Goal: Task Accomplishment & Management: Use online tool/utility

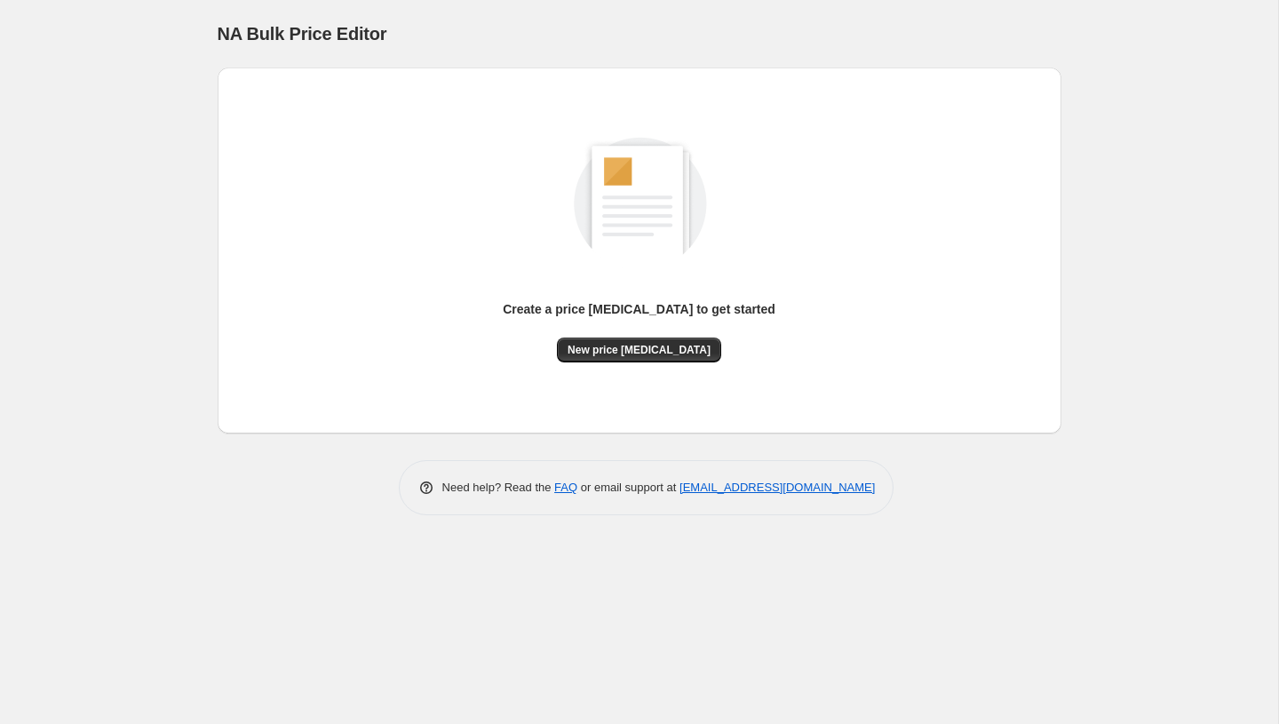
click at [681, 370] on div "Create a price change job to get started New price change job" at bounding box center [639, 250] width 815 height 337
click at [662, 350] on span "New price change job" at bounding box center [639, 350] width 143 height 14
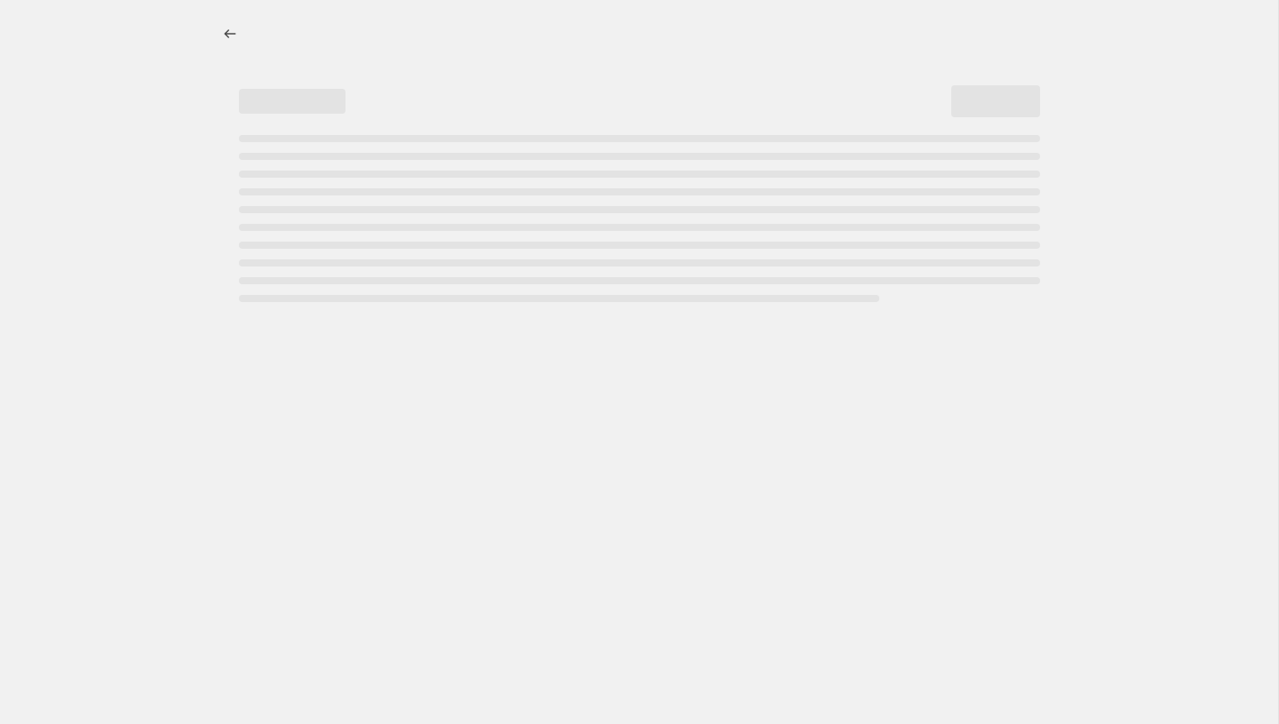
select select "percentage"
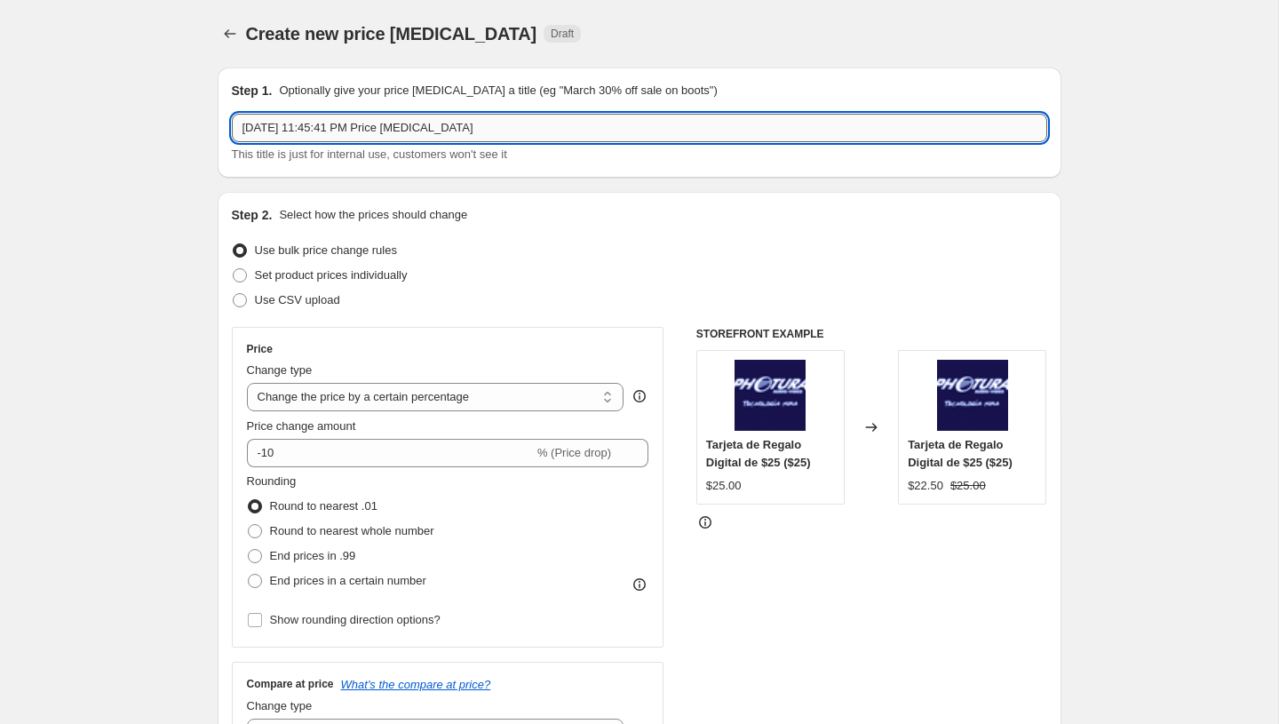
click at [407, 124] on input "Sep 28, 2025, 11:45:41 PM Price change job" at bounding box center [639, 128] width 815 height 28
paste input "PromoTag Total (3 Jobs) - TERMINA el 28 de Septiembre"
type input "PromoTag Total (3 Jobs) - TERMINA el 28 de Septiembre"
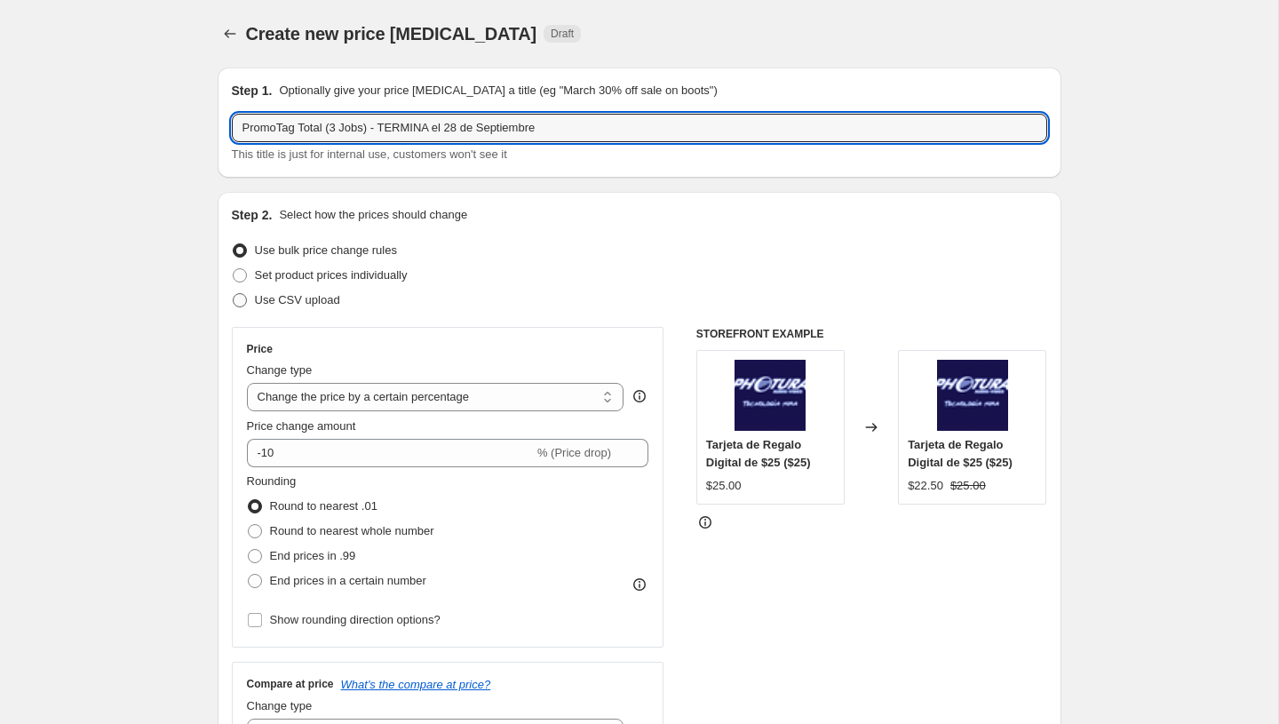
click at [297, 300] on span "Use CSV upload" at bounding box center [297, 299] width 85 height 13
click at [234, 294] on input "Use CSV upload" at bounding box center [233, 293] width 1 height 1
radio input "true"
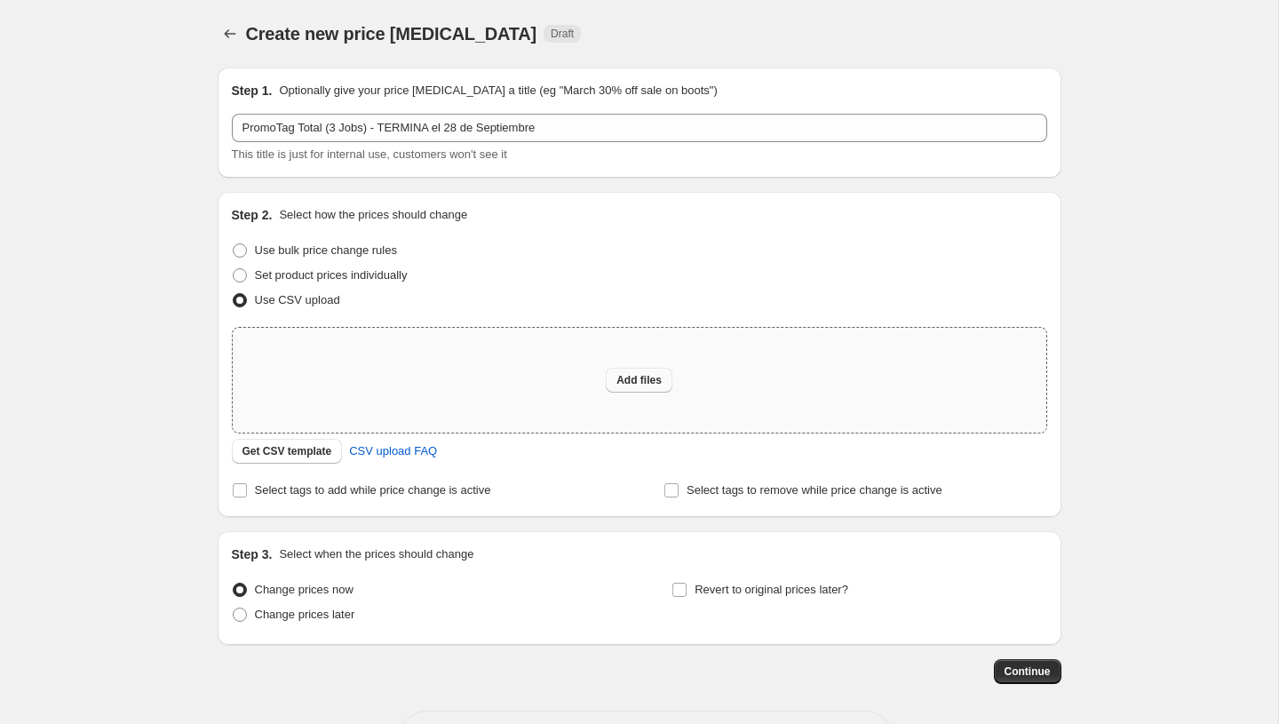
click at [630, 378] on span "Add files" at bounding box center [638, 380] width 45 height 14
type input "C:\fakepath\PromoTag Total (3 Jobs) - TERMINA el 28 de Septiembre.csv"
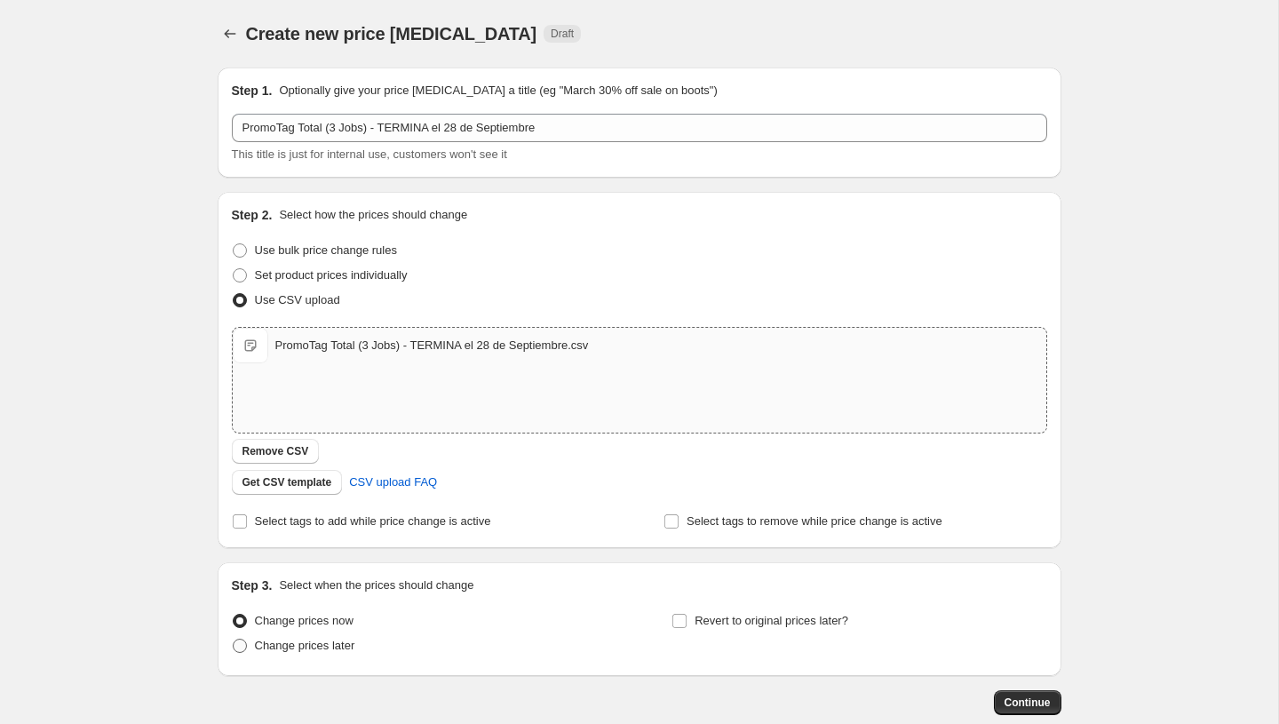
click at [326, 639] on span "Change prices later" at bounding box center [305, 645] width 100 height 13
click at [234, 639] on input "Change prices later" at bounding box center [233, 639] width 1 height 1
radio input "true"
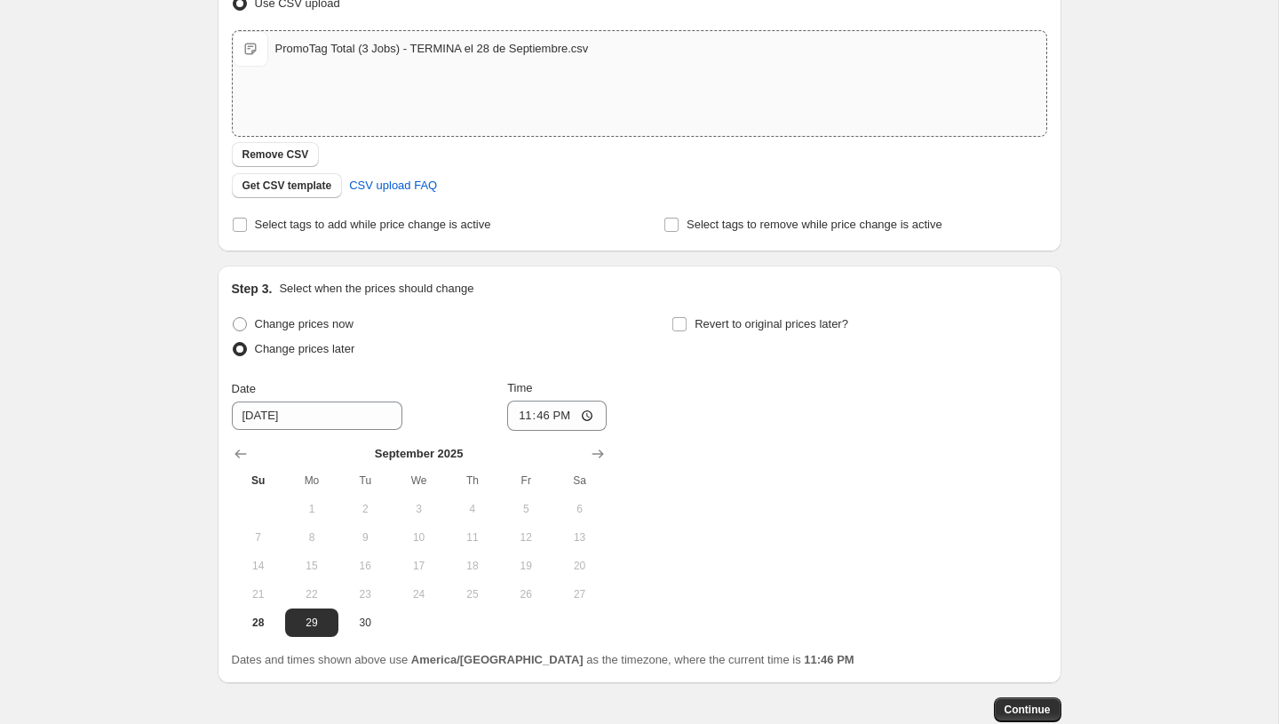
scroll to position [302, 0]
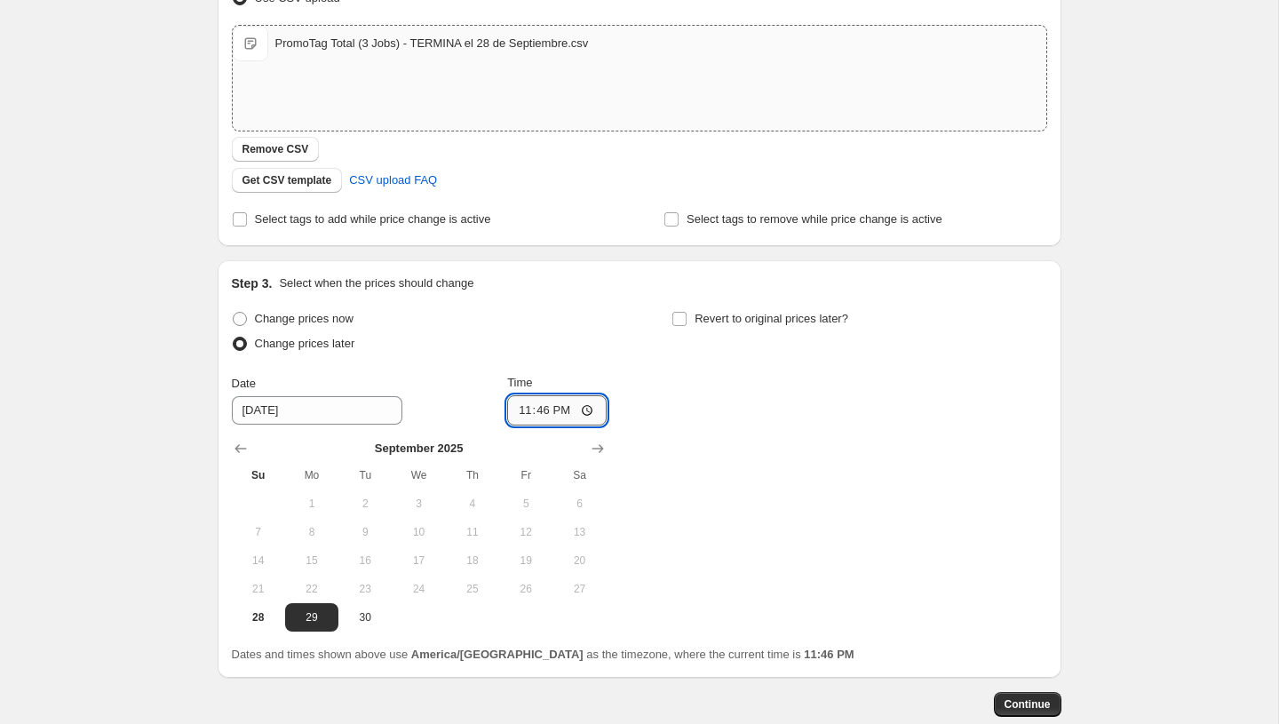
click at [528, 409] on input "23:46" at bounding box center [556, 410] width 99 height 30
click at [538, 412] on input "23:46" at bounding box center [556, 410] width 99 height 30
type input "23:59"
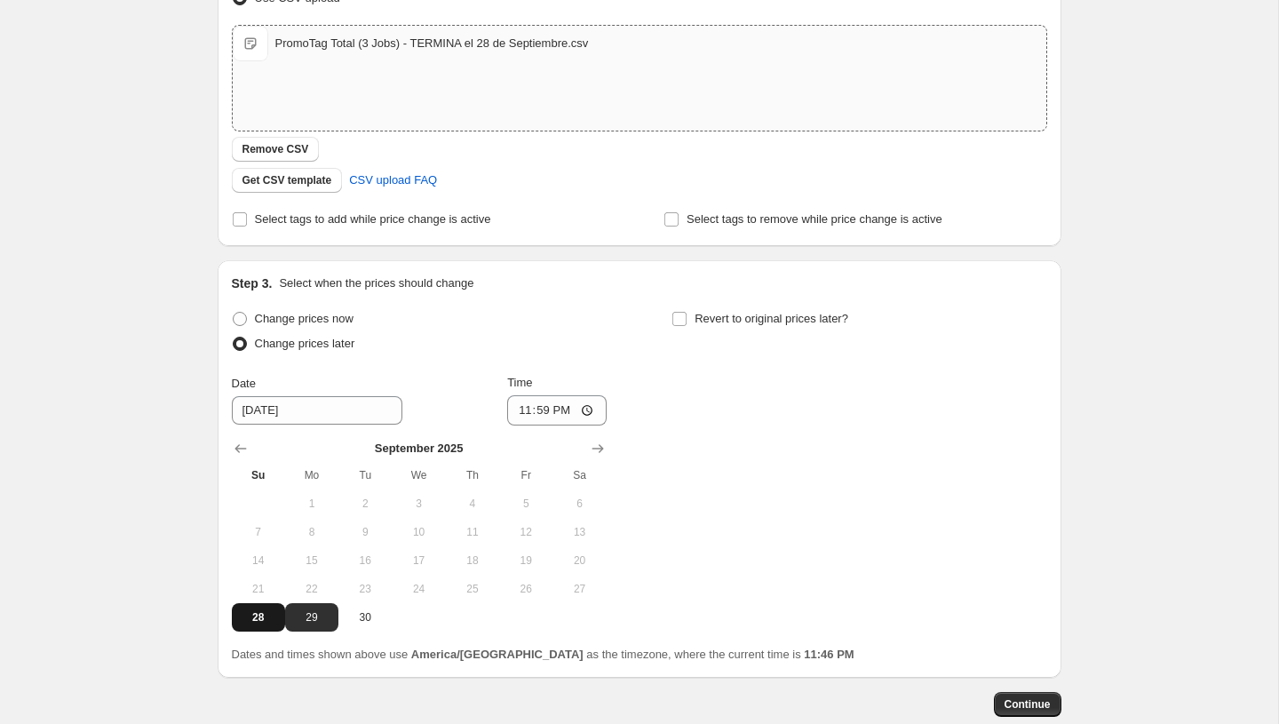
click at [261, 613] on span "28" at bounding box center [258, 617] width 39 height 14
type input "9/28/2025"
click at [1043, 698] on span "Continue" at bounding box center [1027, 704] width 46 height 14
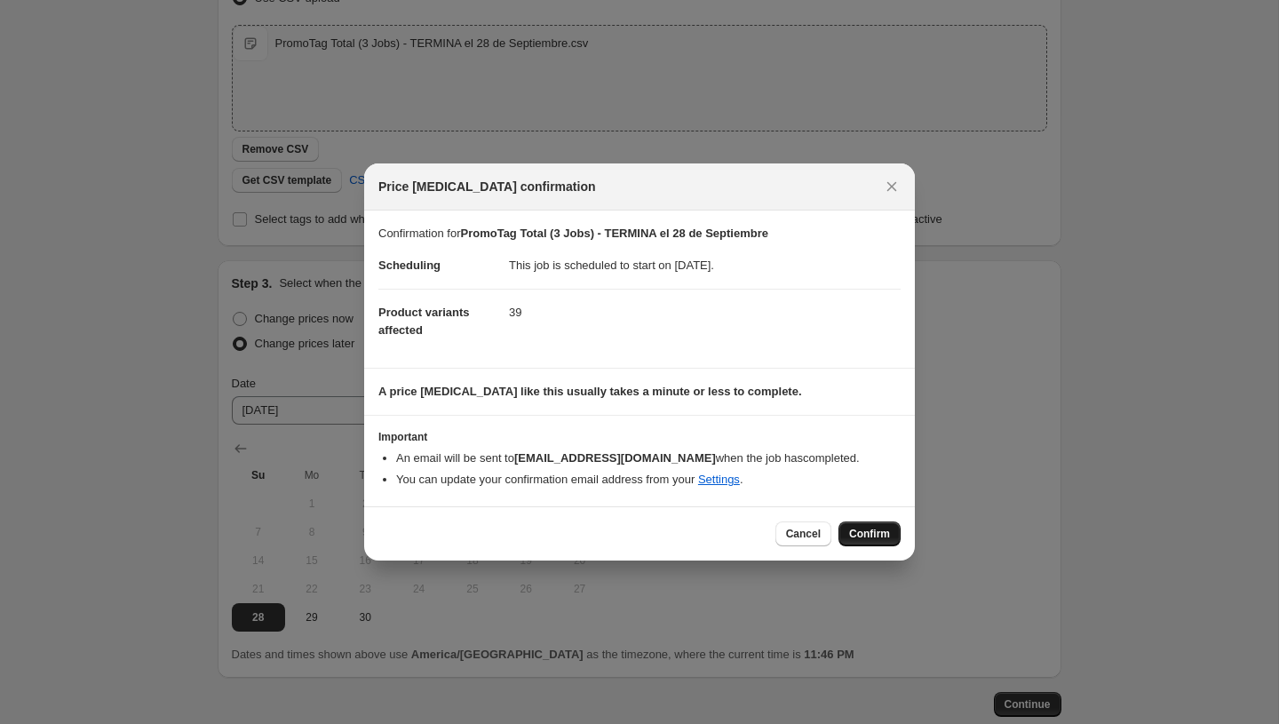
click at [865, 534] on span "Confirm" at bounding box center [869, 534] width 41 height 14
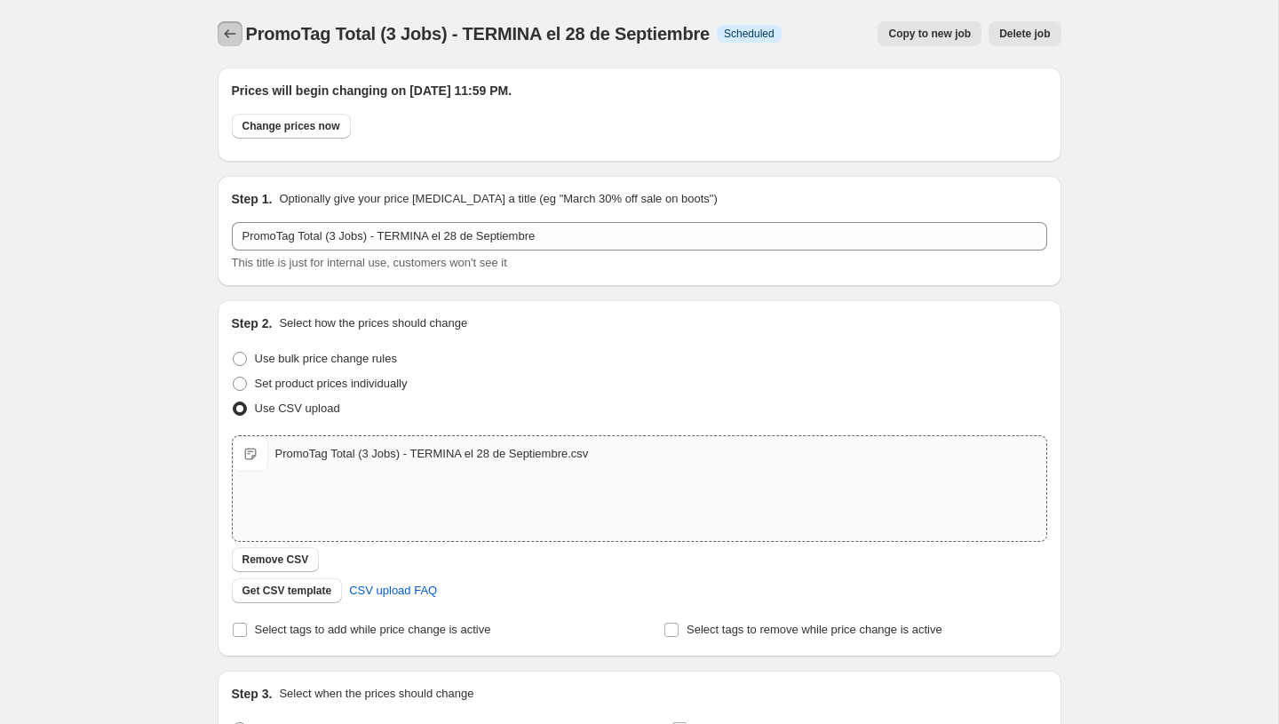
click at [234, 44] on button "Price change jobs" at bounding box center [230, 33] width 25 height 25
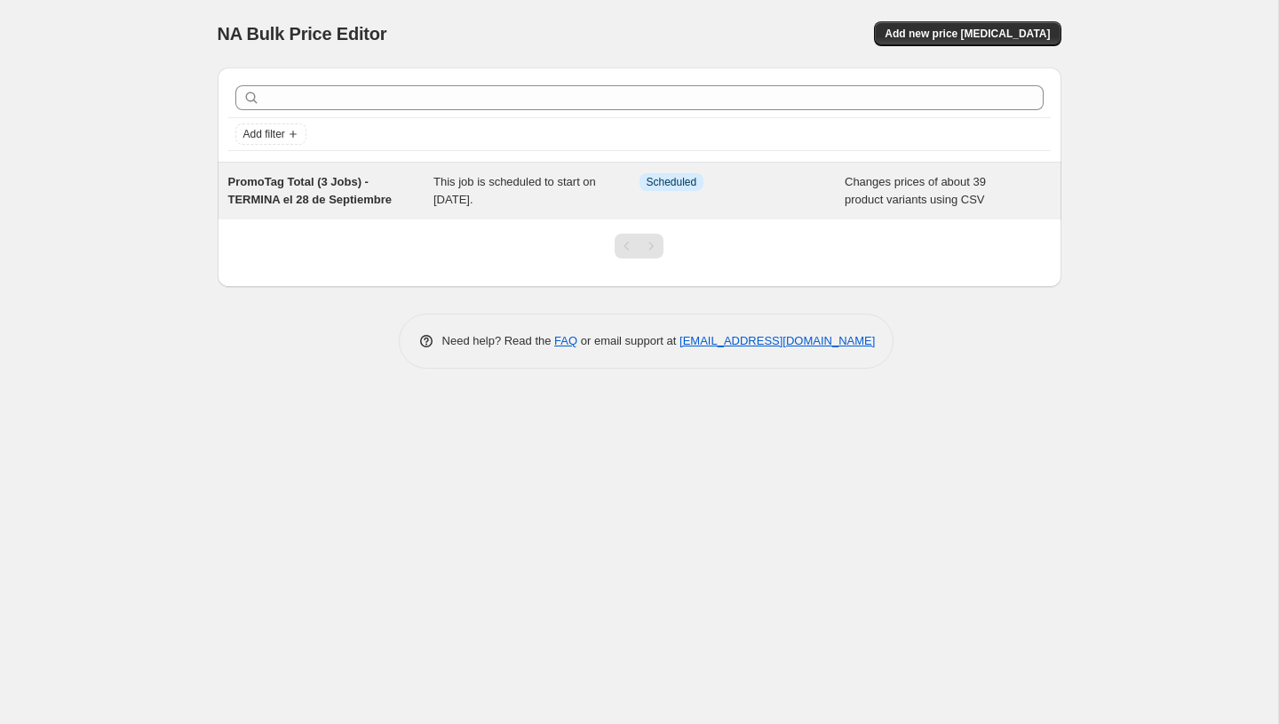
click at [842, 188] on div "Info Scheduled" at bounding box center [742, 191] width 206 height 36
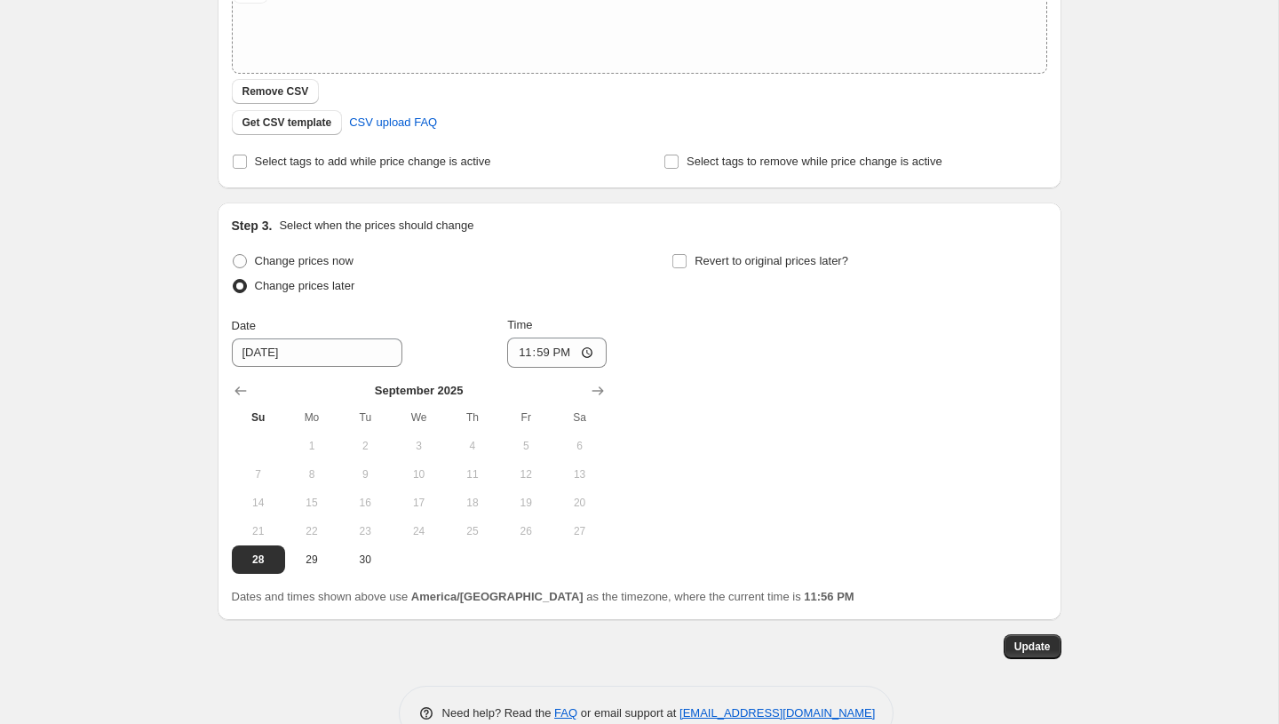
scroll to position [466, 0]
click at [312, 268] on span "Change prices now" at bounding box center [304, 262] width 99 height 13
click at [234, 257] on input "Change prices now" at bounding box center [233, 256] width 1 height 1
radio input "true"
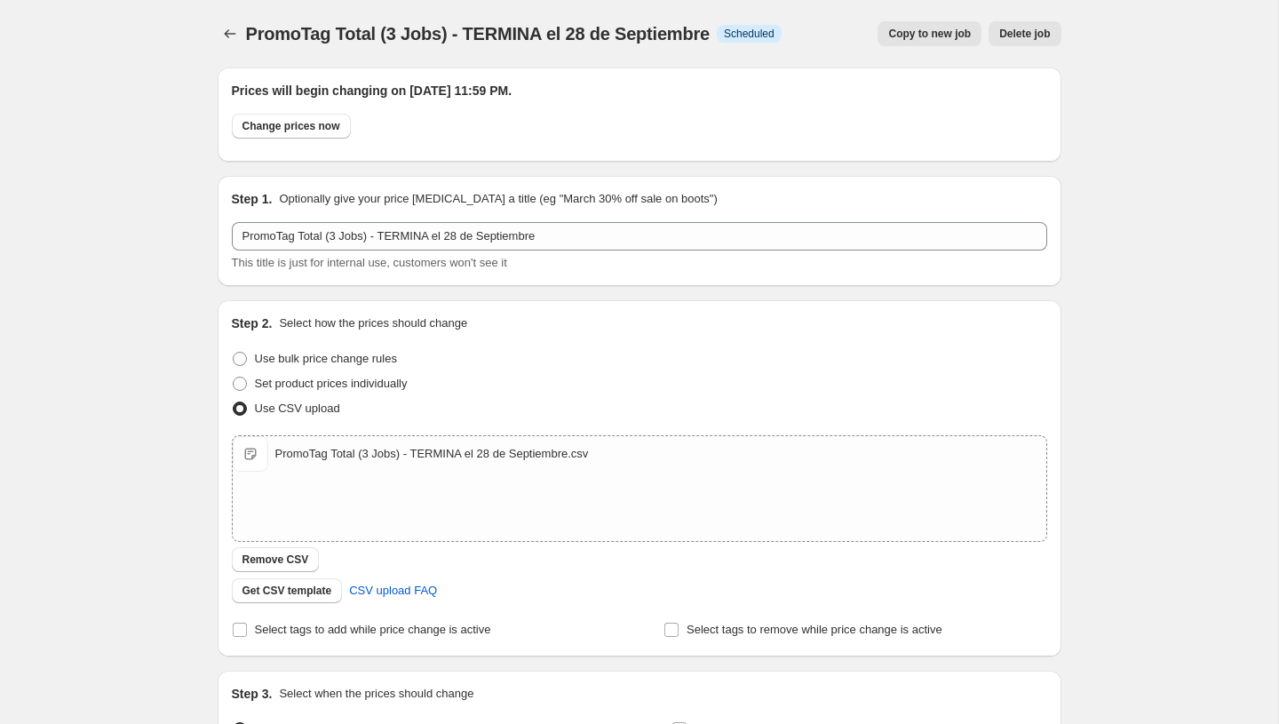
scroll to position [208, 0]
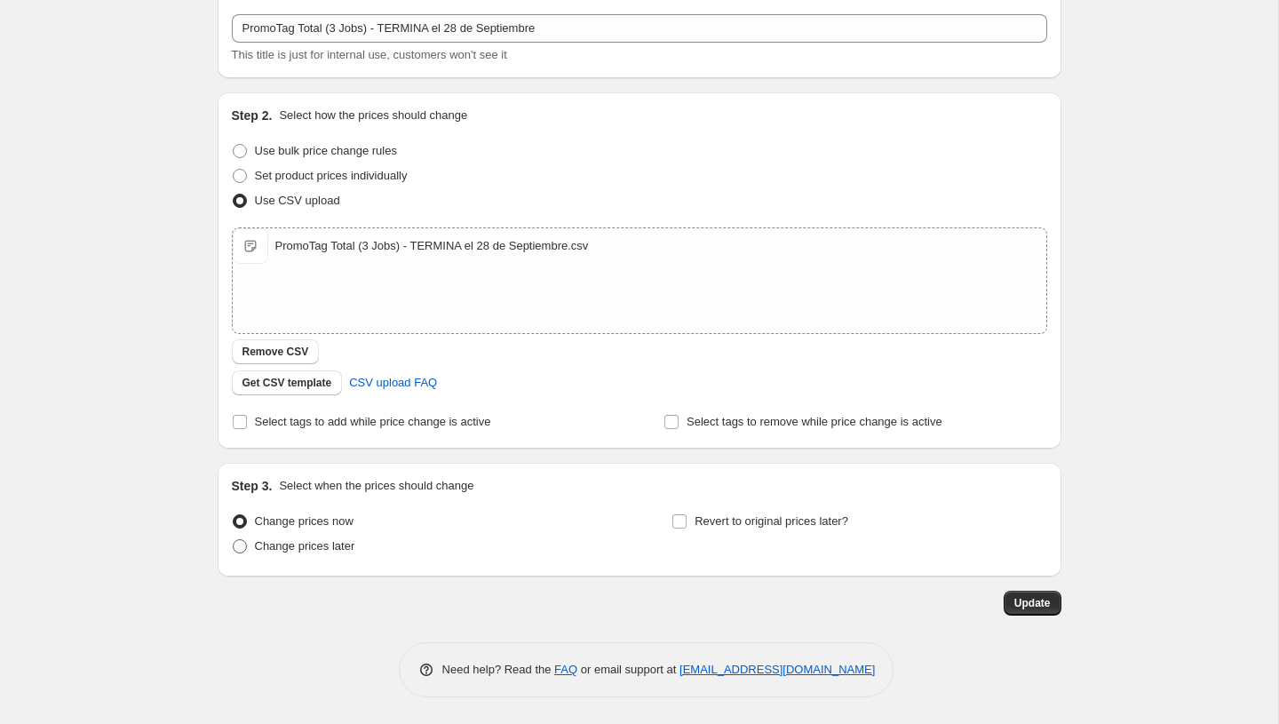
click at [311, 549] on span "Change prices later" at bounding box center [305, 545] width 100 height 13
click at [234, 540] on input "Change prices later" at bounding box center [233, 539] width 1 height 1
radio input "true"
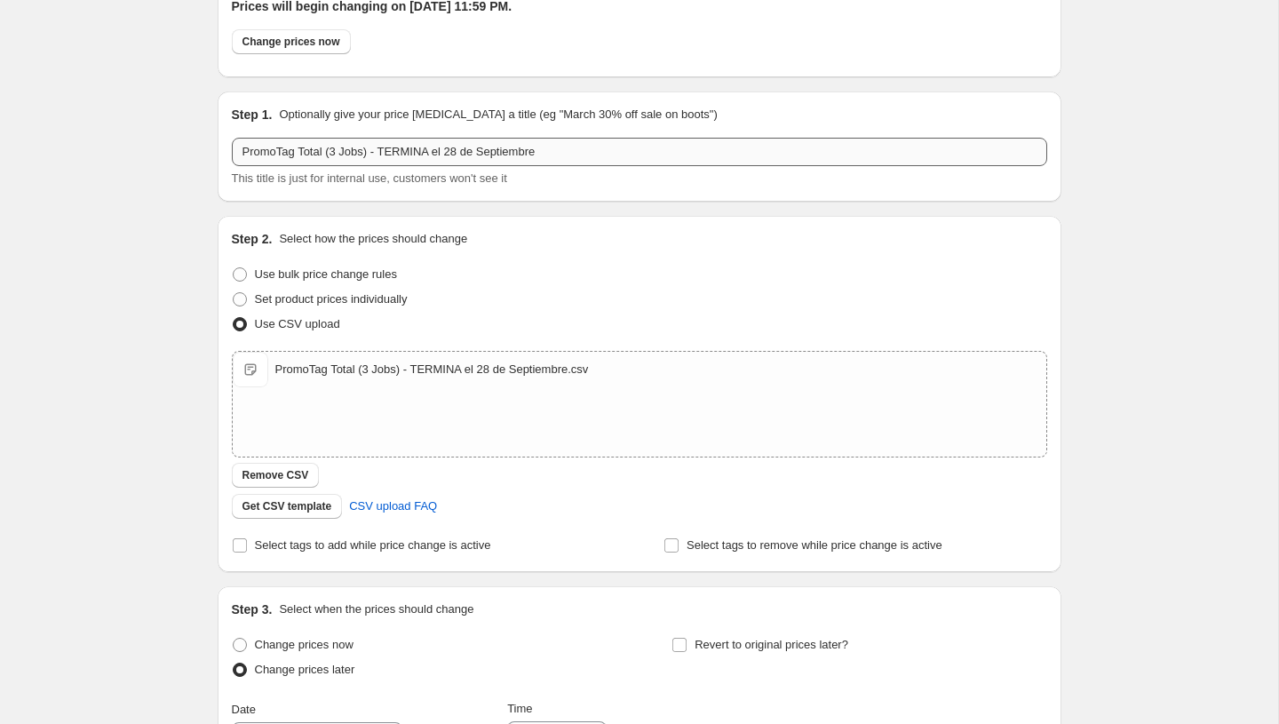
scroll to position [0, 0]
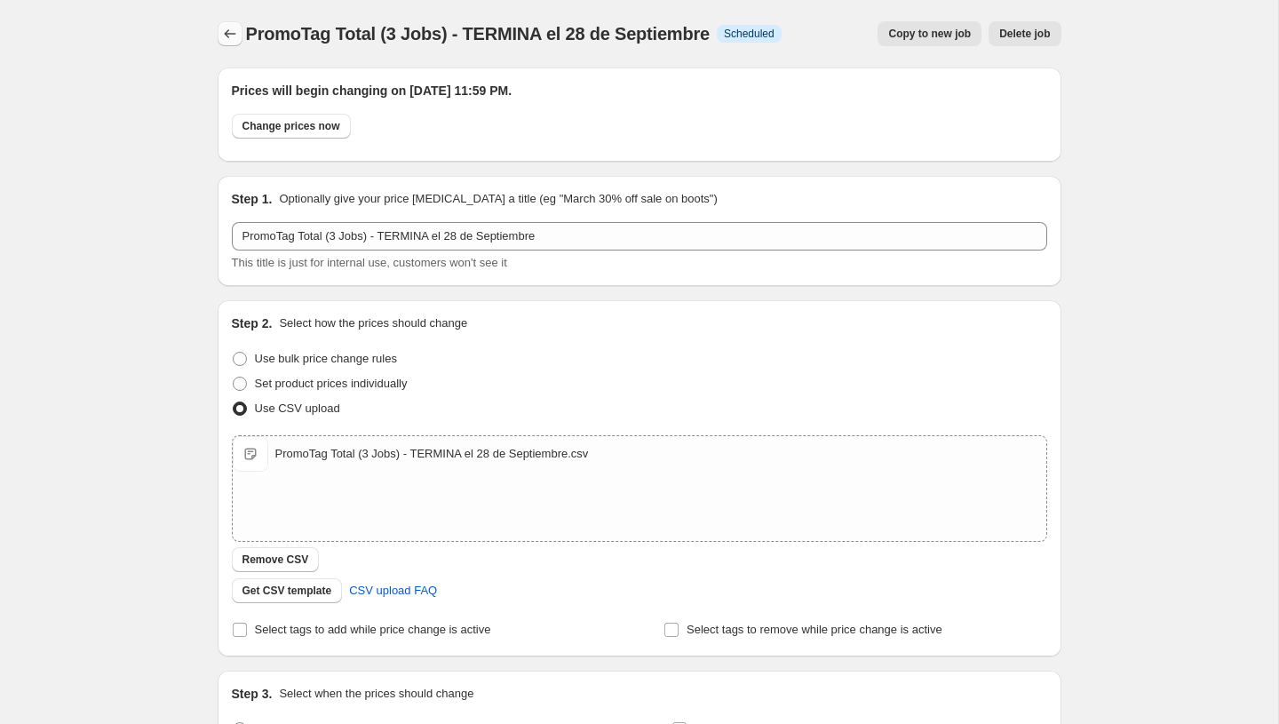
click at [229, 22] on button "Price change jobs" at bounding box center [230, 33] width 25 height 25
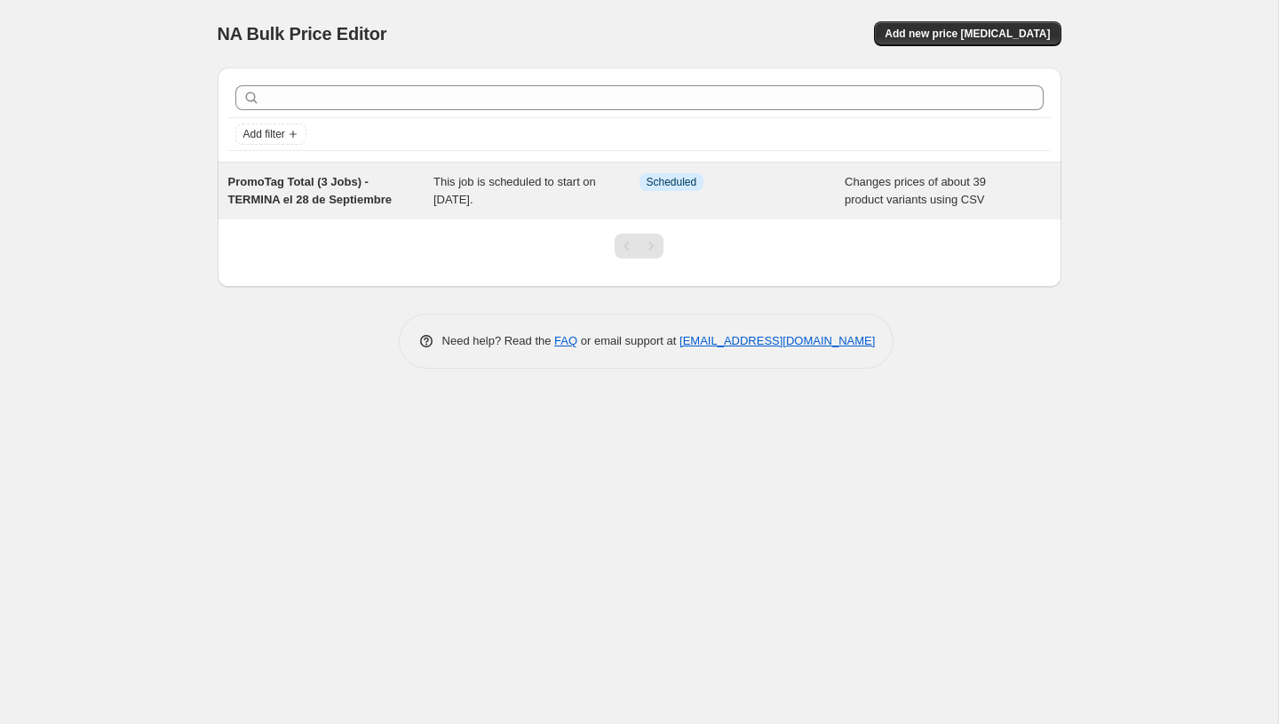
click at [316, 194] on span "PromoTag Total (3 Jobs) - TERMINA el 28 de Septiembre" at bounding box center [309, 190] width 163 height 31
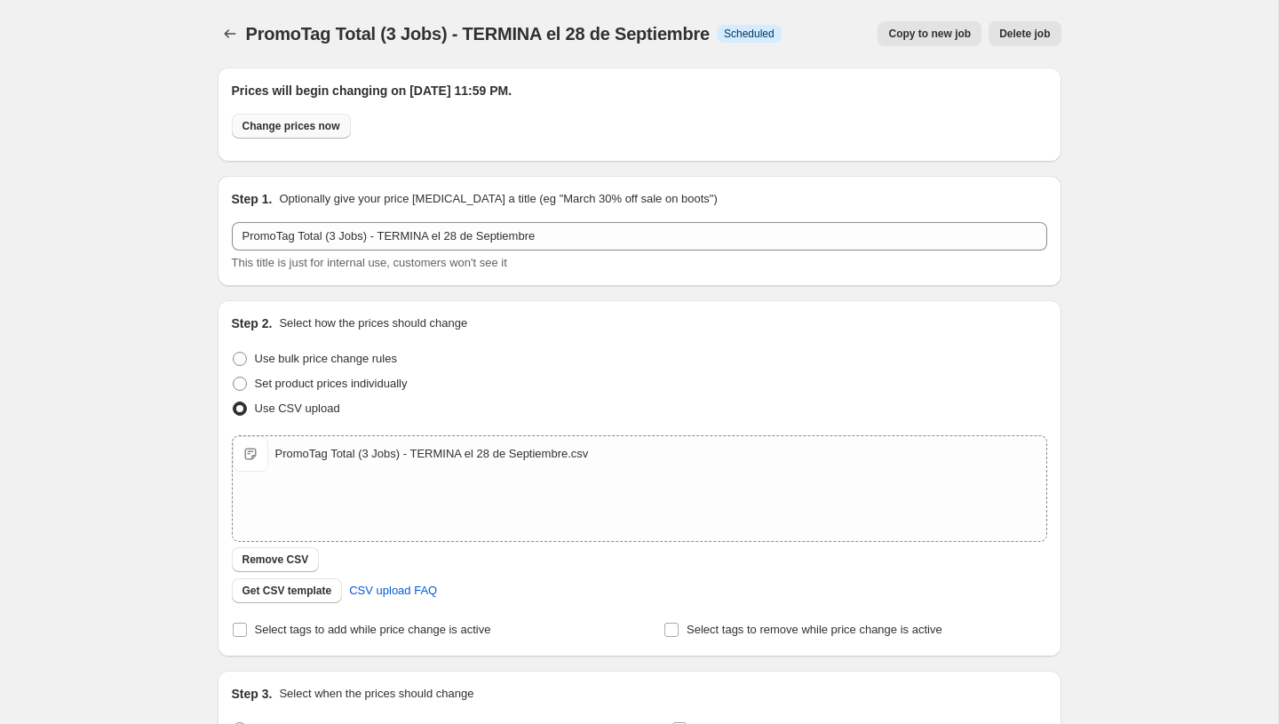
click at [319, 125] on span "Change prices now" at bounding box center [291, 126] width 98 height 14
radio input "true"
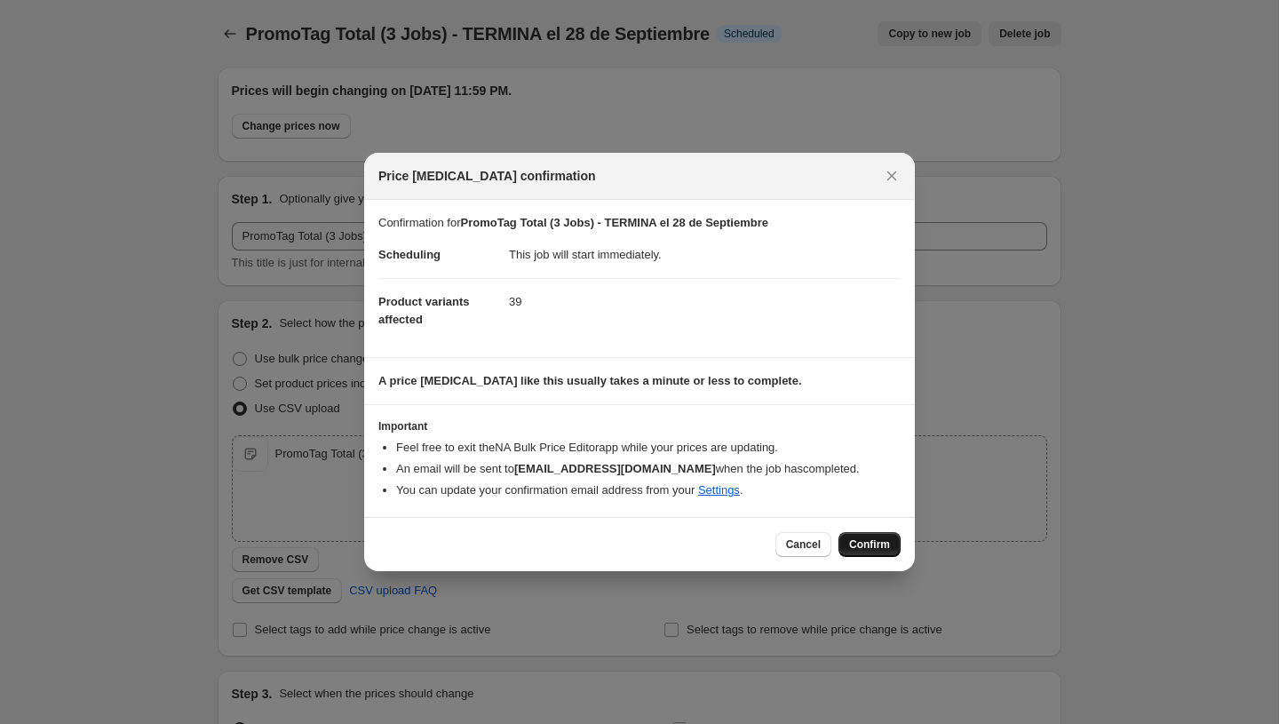
click at [869, 542] on span "Confirm" at bounding box center [869, 544] width 41 height 14
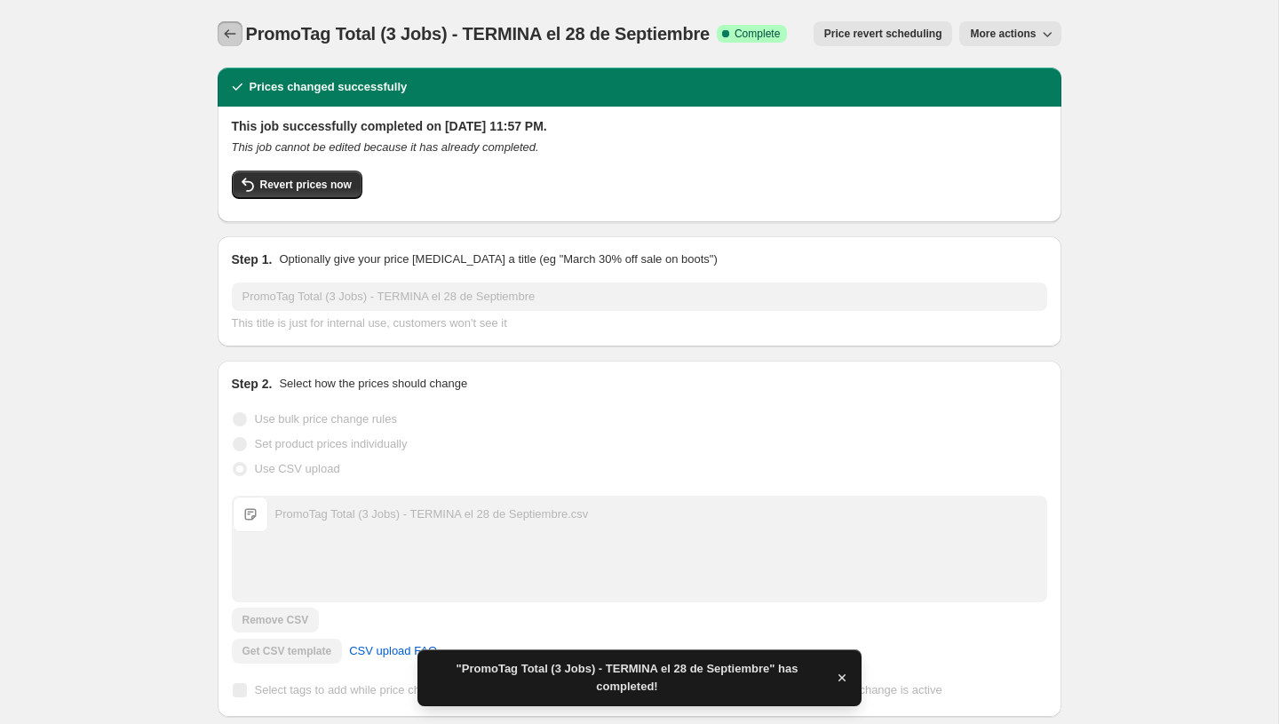
click at [230, 38] on icon "Price change jobs" at bounding box center [230, 34] width 18 height 18
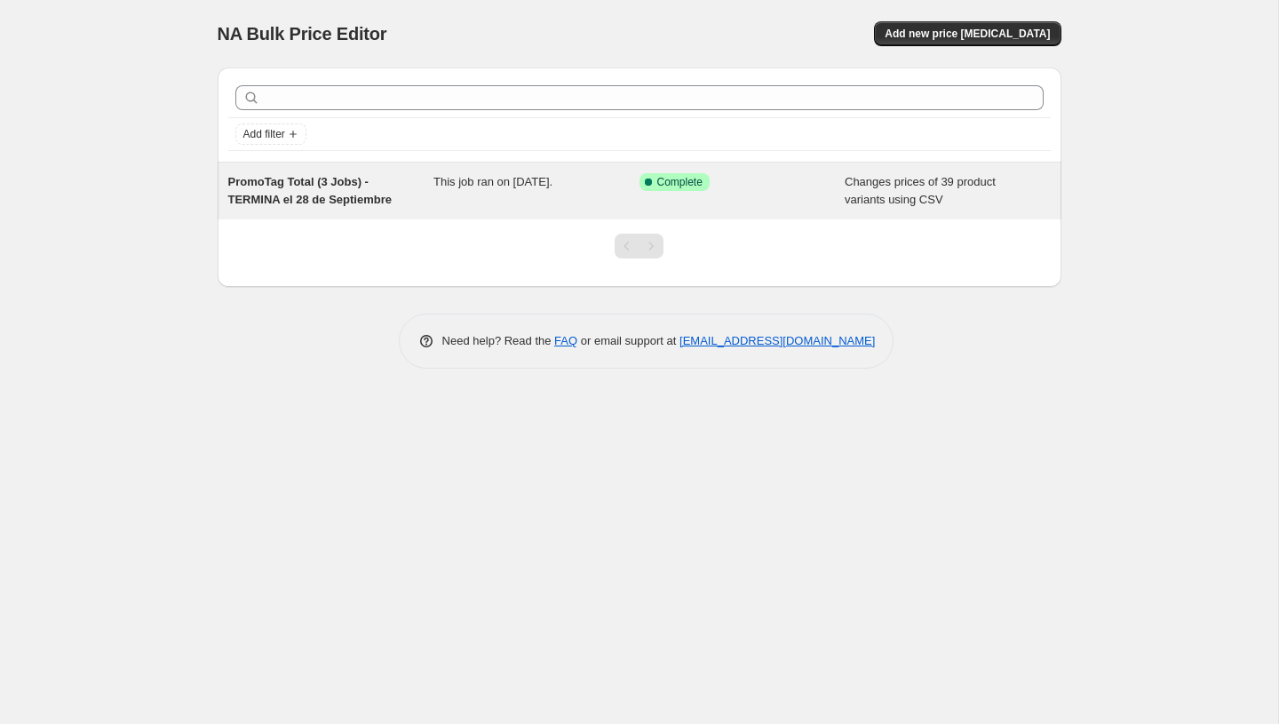
click at [537, 195] on div "This job ran on [DATE]." at bounding box center [536, 191] width 206 height 36
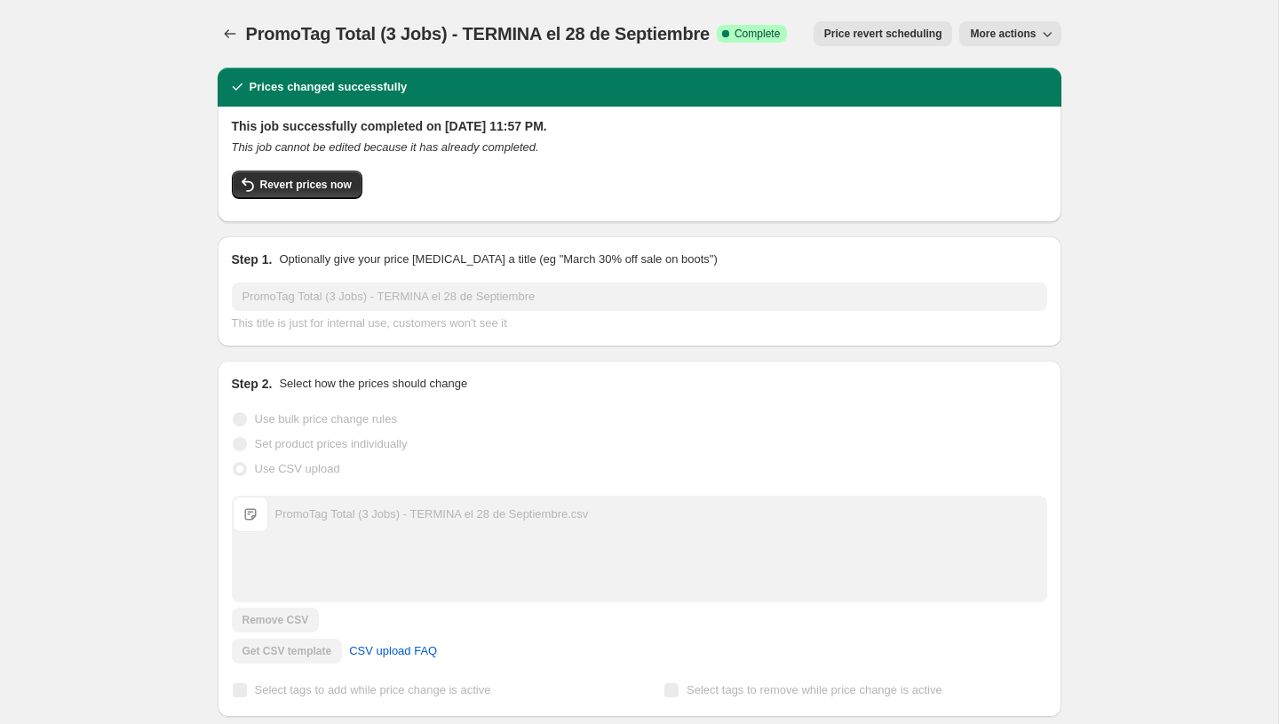
click at [1041, 32] on icon "button" at bounding box center [1047, 34] width 18 height 18
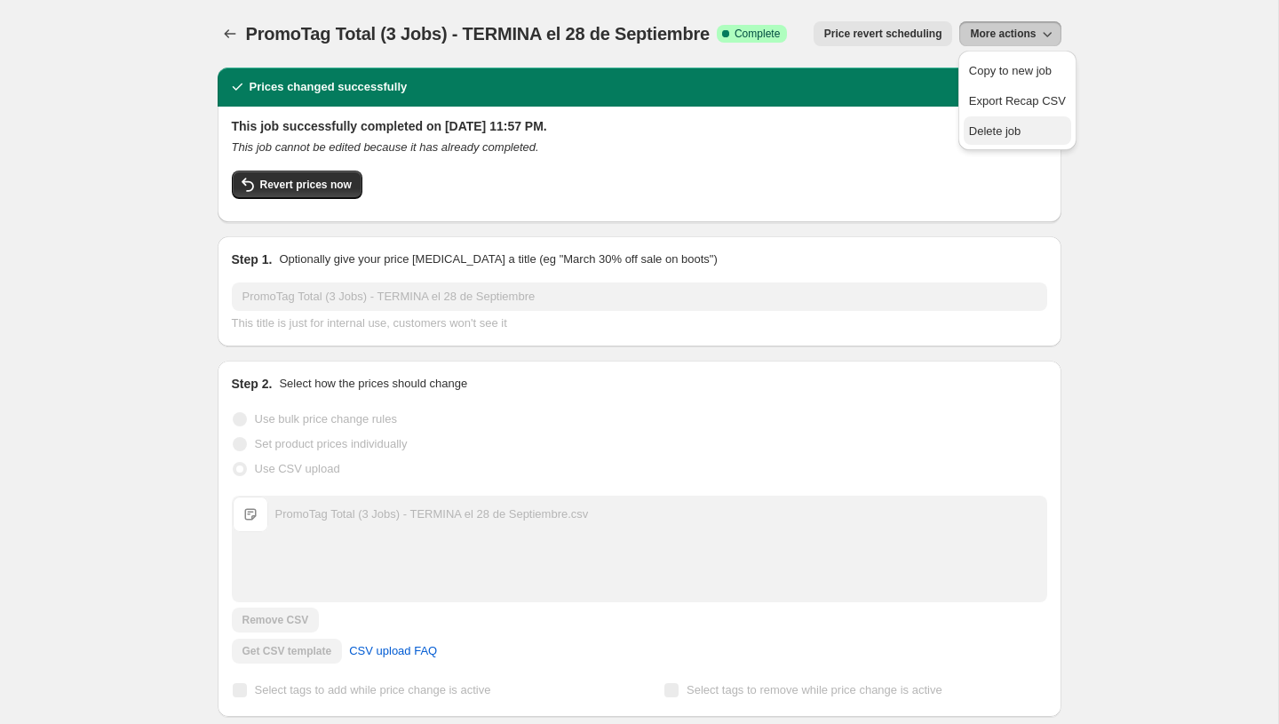
click at [993, 139] on span "Delete job" at bounding box center [1017, 132] width 97 height 18
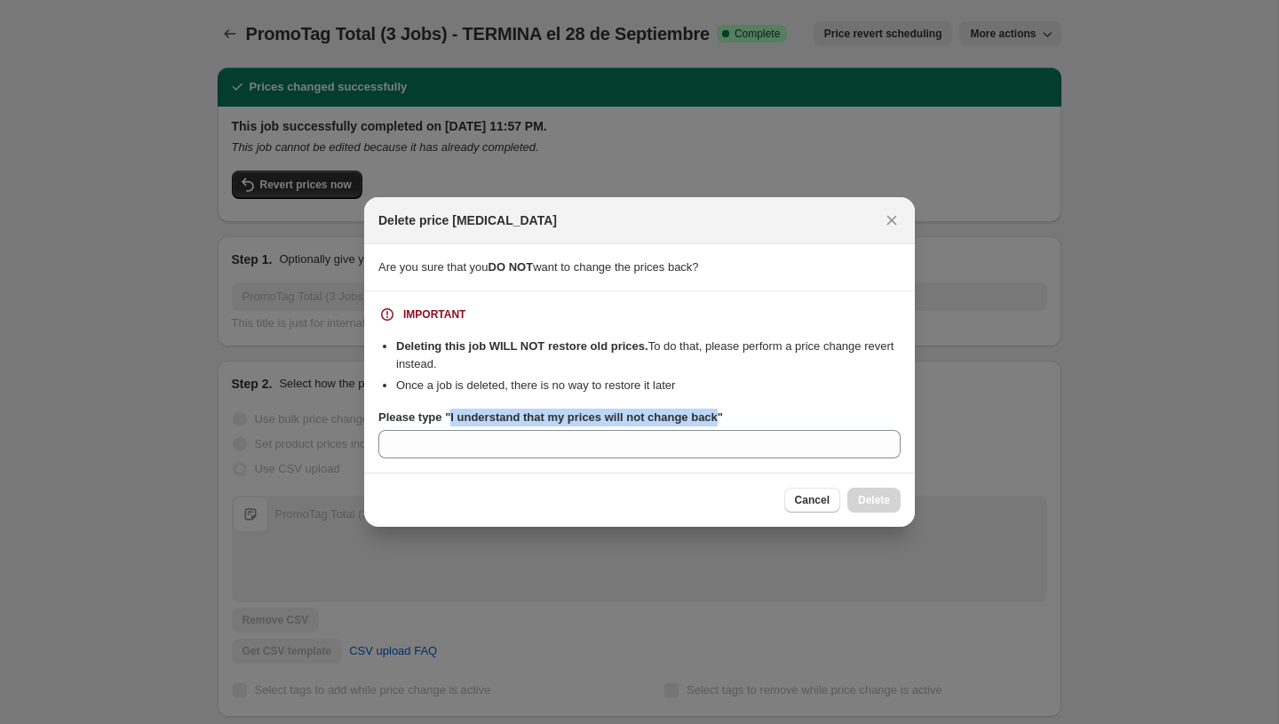
copy b "I understand that my prices will not change back"
drag, startPoint x: 733, startPoint y: 417, endPoint x: 456, endPoint y: 417, distance: 277.1
click at [456, 417] on b "Please type "I understand that my prices will not change back"" at bounding box center [550, 416] width 345 height 13
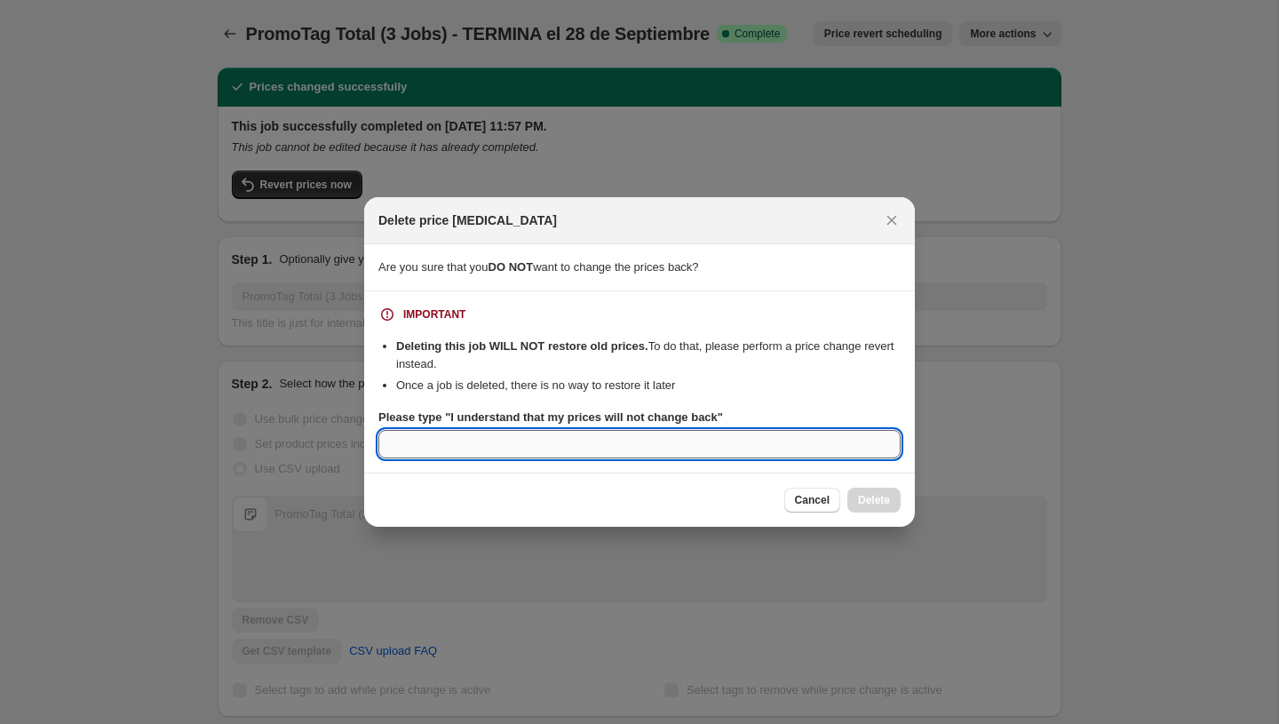
click at [456, 437] on input "Please type "I understand that my prices will not change back"" at bounding box center [639, 444] width 522 height 28
paste input "I understand that my prices will not change back"
type input "I understand that my prices will not change back"
click at [863, 499] on span "Delete" at bounding box center [874, 500] width 32 height 14
